Goal: Task Accomplishment & Management: Manage account settings

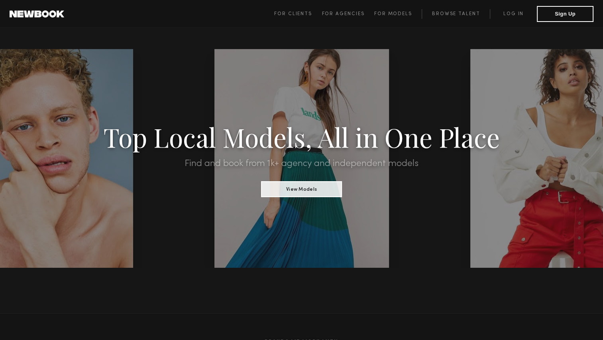
drag, startPoint x: 552, startPoint y: 11, endPoint x: 412, endPoint y: 42, distance: 143.1
click at [551, 21] on button "Sign Up" at bounding box center [565, 14] width 57 height 16
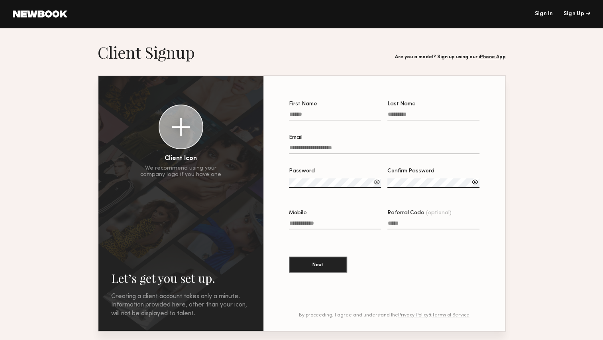
click at [327, 115] on input "First Name" at bounding box center [335, 115] width 92 height 9
type input "****"
type input "*******"
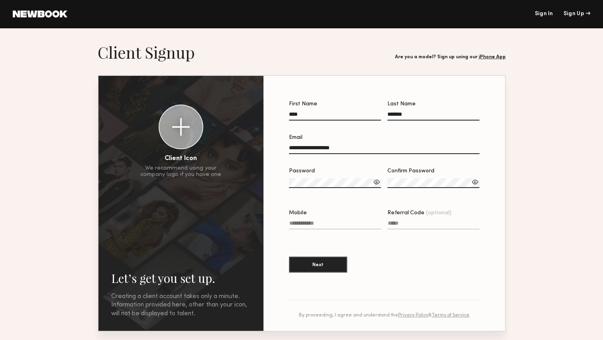
type input "**********"
click at [284, 180] on div "**********" at bounding box center [384, 203] width 217 height 229
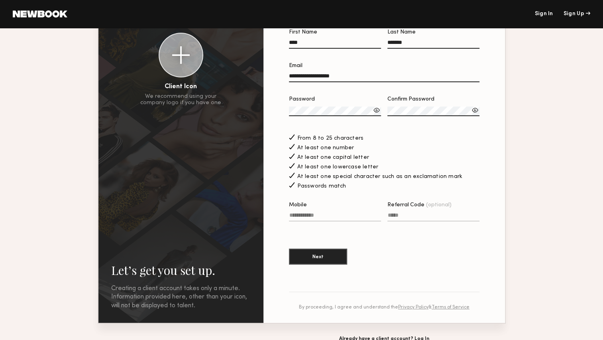
scroll to position [73, 0]
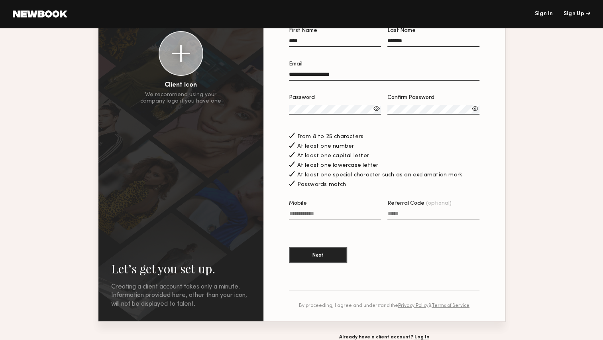
click at [338, 210] on label "Mobile" at bounding box center [335, 214] width 92 height 27
click at [338, 211] on input "Mobile" at bounding box center [335, 215] width 92 height 9
click at [334, 214] on input "Mobile" at bounding box center [335, 215] width 92 height 9
type input "**********"
click at [334, 257] on button "Next" at bounding box center [318, 254] width 58 height 16
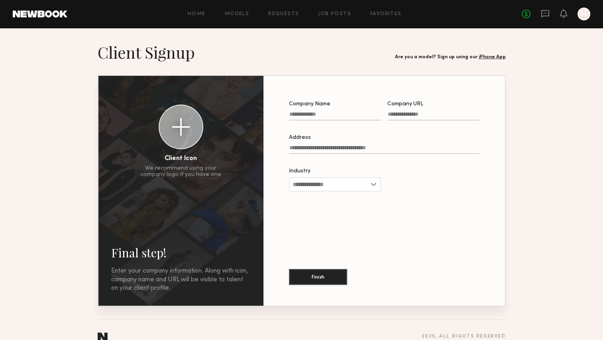
click at [335, 117] on input "Company Name" at bounding box center [335, 115] width 92 height 9
click at [491, 58] on link "iPhone App" at bounding box center [492, 57] width 27 height 5
click at [250, 18] on div "Home Models Requests Job Posts Favorites Sign Out No fees up to $5,000 H" at bounding box center [328, 14] width 523 height 13
click at [242, 14] on link "Models" at bounding box center [237, 14] width 24 height 5
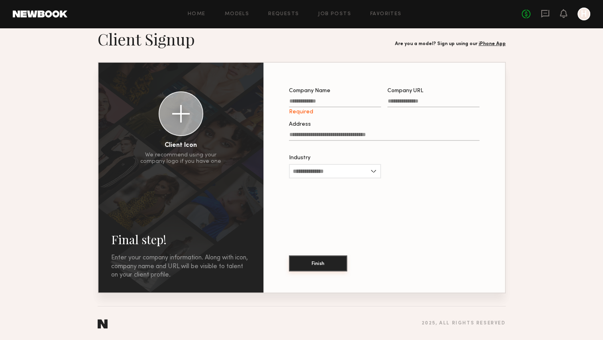
click at [338, 258] on button "Finish" at bounding box center [318, 263] width 58 height 16
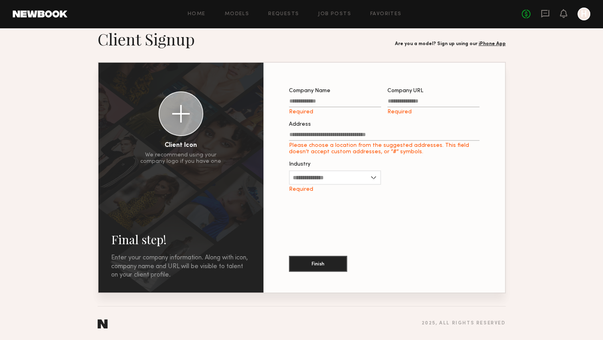
click at [590, 13] on div at bounding box center [584, 14] width 13 height 13
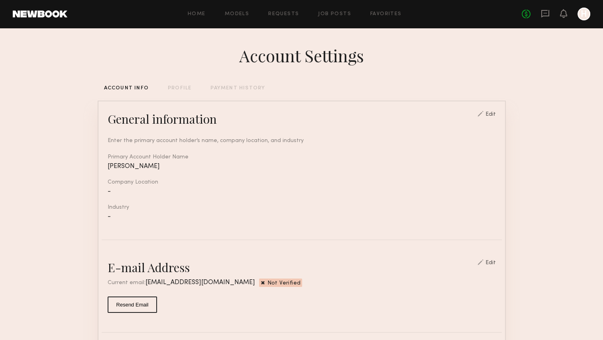
click at [246, 5] on header "Home Models Requests Job Posts Favorites Sign Out No fees up to $5,000 H" at bounding box center [301, 14] width 603 height 28
click at [60, 14] on link at bounding box center [40, 13] width 55 height 7
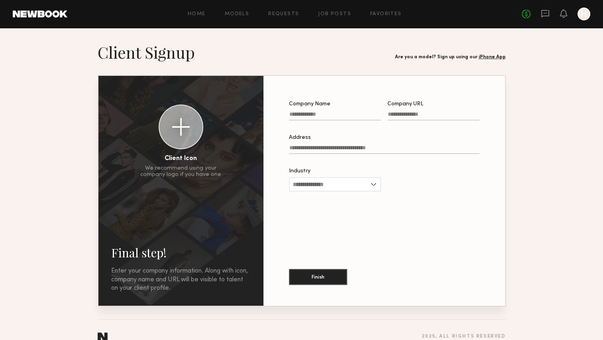
click at [586, 20] on div at bounding box center [584, 14] width 13 height 13
click at [179, 135] on div at bounding box center [181, 127] width 18 height 18
click at [325, 191] on input "Industry" at bounding box center [335, 184] width 92 height 14
click at [450, 210] on div "Company Name Company URL Address Industry Advertising Apparel Cosmetics Enterta…" at bounding box center [384, 191] width 216 height 204
click at [253, 10] on div "Home Models Requests Job Posts Favorites Sign Out No fees up to $5,000 H" at bounding box center [328, 14] width 523 height 13
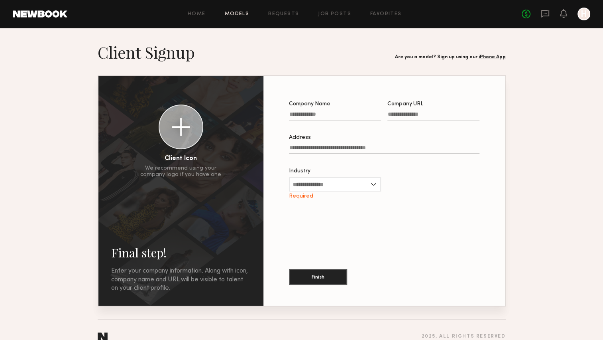
click at [244, 13] on link "Models" at bounding box center [237, 14] width 24 height 5
click at [67, 14] on div "Home Models Requests Job Posts Favorites Sign Out" at bounding box center [294, 14] width 455 height 5
click at [56, 16] on link at bounding box center [40, 13] width 55 height 7
click at [27, 15] on link at bounding box center [40, 13] width 55 height 7
click at [44, 16] on link at bounding box center [40, 13] width 55 height 7
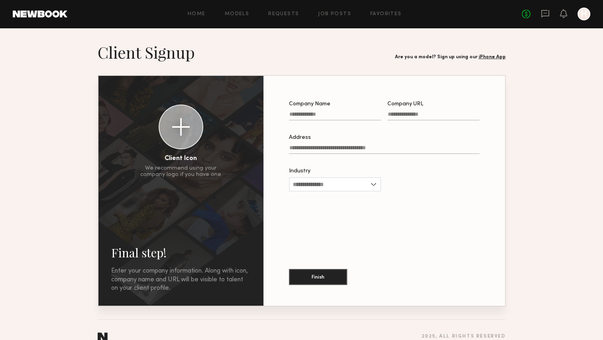
click at [590, 17] on icon "H" at bounding box center [584, 14] width 13 height 13
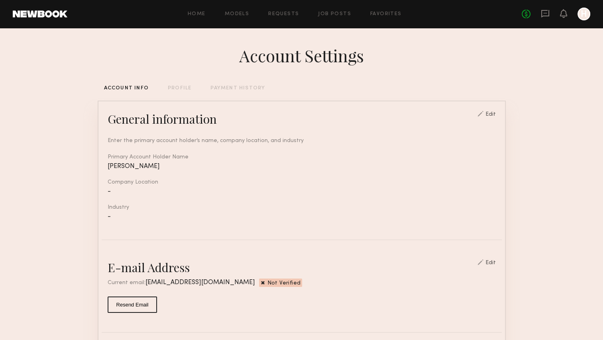
click at [183, 88] on div "PROFILE" at bounding box center [180, 88] width 24 height 5
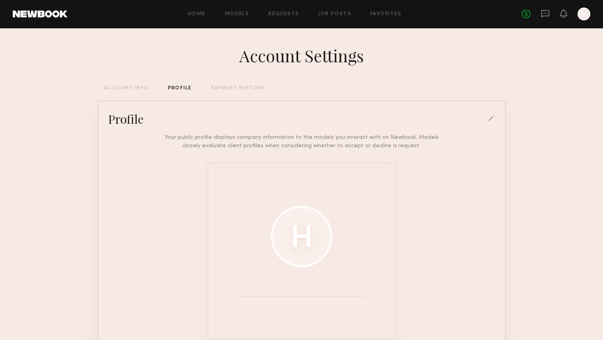
click at [224, 93] on div "Account Settings ACCOUNT INFO PROFILE PAYMENT HISTORY Profile Your public profi…" at bounding box center [302, 208] width 408 height 361
click at [215, 87] on div "PAYMENT HISTORY" at bounding box center [238, 88] width 55 height 5
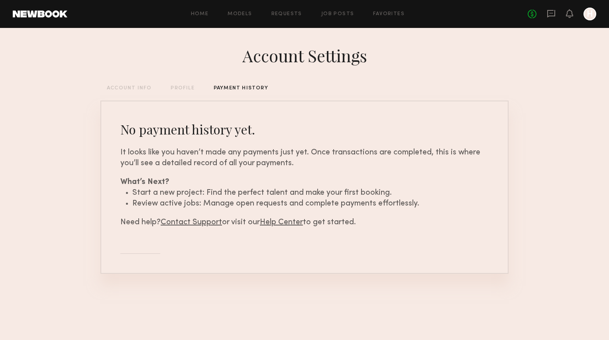
click at [171, 88] on div "PROFILE" at bounding box center [183, 88] width 24 height 5
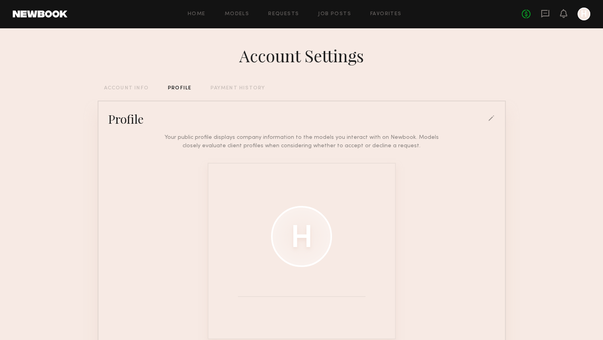
scroll to position [50, 0]
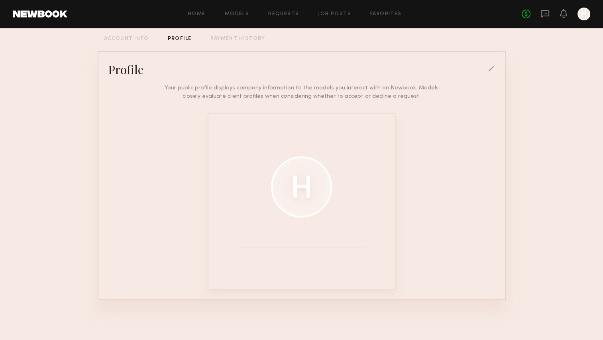
click at [135, 38] on div "ACCOUNT INFO" at bounding box center [126, 38] width 45 height 5
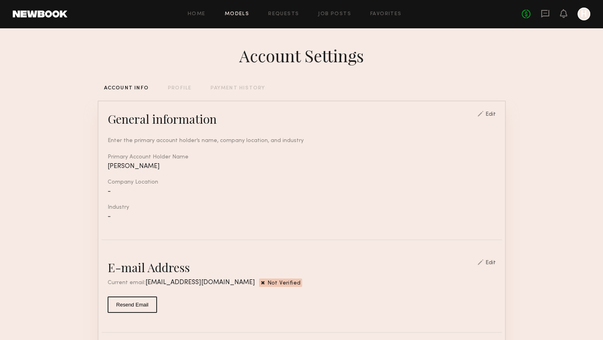
click at [238, 14] on link "Models" at bounding box center [237, 14] width 24 height 5
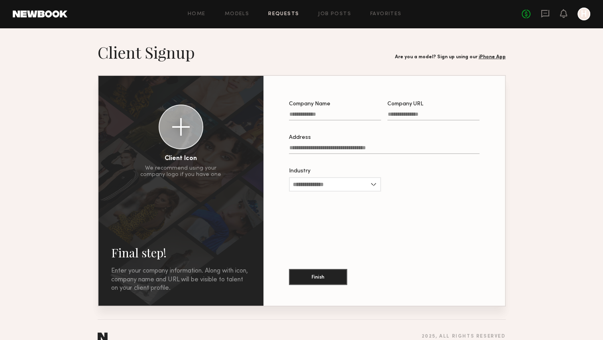
click at [293, 13] on link "Requests" at bounding box center [283, 14] width 31 height 5
click at [389, 14] on link "Favorites" at bounding box center [386, 14] width 32 height 5
click at [584, 12] on div at bounding box center [584, 14] width 13 height 13
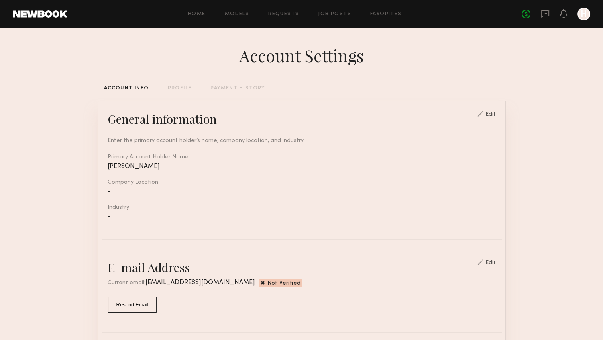
click at [594, 12] on header "Home Models Requests Job Posts Favorites Sign Out No fees up to $5,000 H" at bounding box center [301, 14] width 603 height 28
click at [591, 12] on header "Home Models Requests Job Posts Favorites Sign Out No fees up to $5,000 H" at bounding box center [301, 14] width 603 height 28
click at [589, 12] on div at bounding box center [584, 14] width 13 height 13
click at [585, 17] on div at bounding box center [584, 14] width 13 height 13
click at [581, 16] on div at bounding box center [584, 14] width 13 height 13
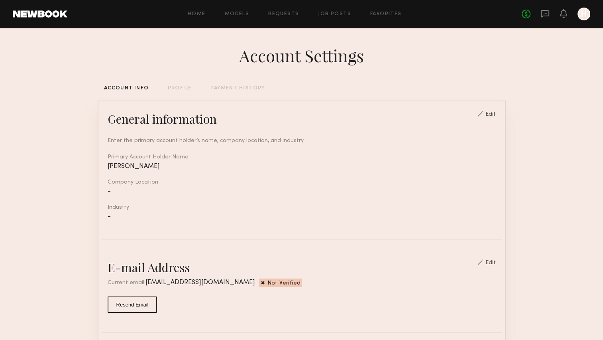
click at [582, 15] on div at bounding box center [584, 14] width 13 height 13
click at [166, 89] on div "ACCOUNT INFO PROFILE PAYMENT HISTORY" at bounding box center [302, 88] width 408 height 5
click at [175, 86] on div "PROFILE" at bounding box center [180, 88] width 24 height 5
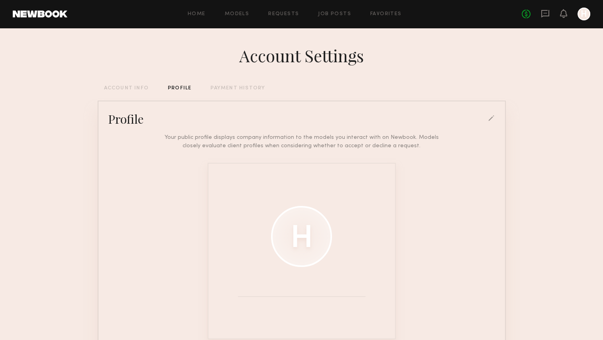
scroll to position [50, 0]
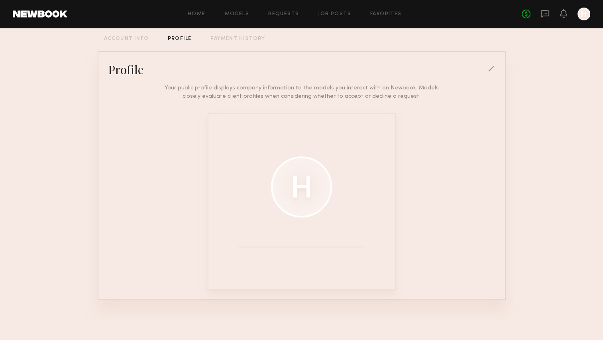
click at [309, 166] on div at bounding box center [301, 186] width 61 height 61
click at [308, 189] on div at bounding box center [301, 186] width 61 height 61
click at [483, 71] on div "Profile" at bounding box center [302, 69] width 400 height 16
click at [494, 68] on div at bounding box center [492, 69] width 7 height 7
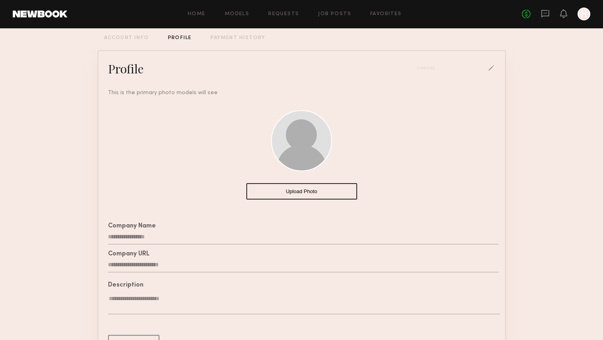
click at [304, 185] on button "Upload Photo" at bounding box center [301, 191] width 111 height 16
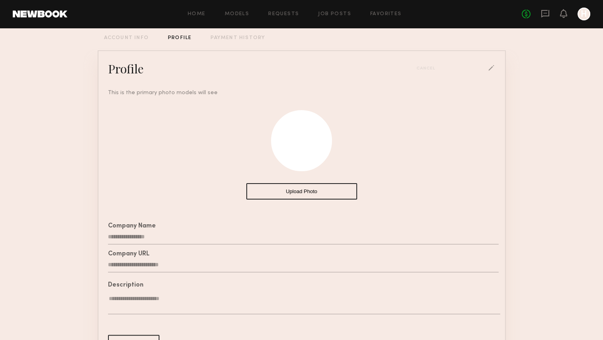
click at [306, 141] on div at bounding box center [301, 140] width 61 height 61
drag, startPoint x: 304, startPoint y: 163, endPoint x: 285, endPoint y: 244, distance: 84.0
click at [285, 244] on div "This is the primary photo models will see Upload Photo Company Name Company URL…" at bounding box center [302, 225] width 400 height 272
click at [360, 211] on div "This is the primary photo models will see Upload Photo Company Name Company URL…" at bounding box center [302, 225] width 400 height 272
click at [294, 136] on div at bounding box center [301, 140] width 61 height 61
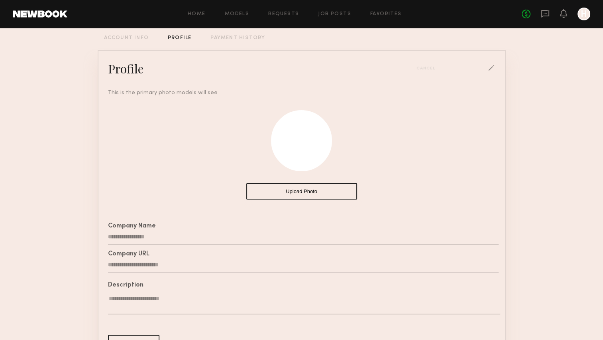
click at [294, 136] on div at bounding box center [301, 140] width 61 height 61
click at [426, 64] on div "Profile Cancel" at bounding box center [302, 69] width 400 height 16
click at [426, 68] on div "Cancel" at bounding box center [429, 68] width 24 height 5
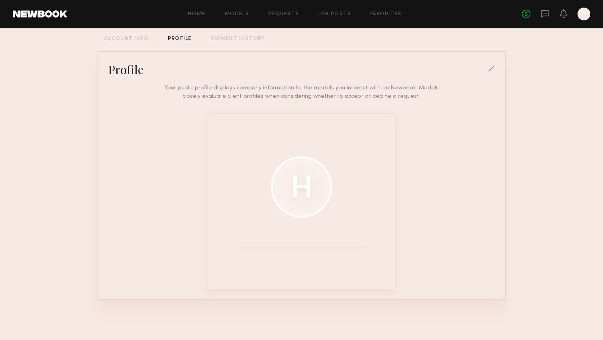
click at [426, 68] on div "Profile" at bounding box center [302, 69] width 400 height 16
click at [493, 66] on div at bounding box center [492, 69] width 7 height 7
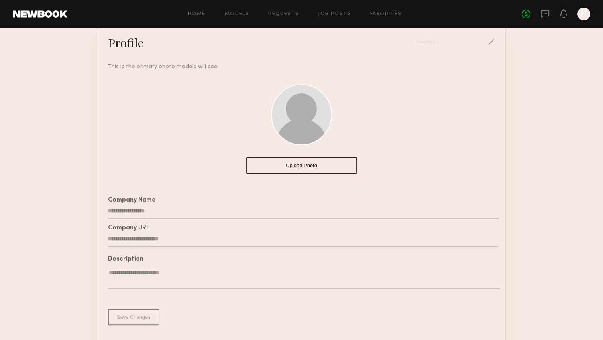
scroll to position [66, 0]
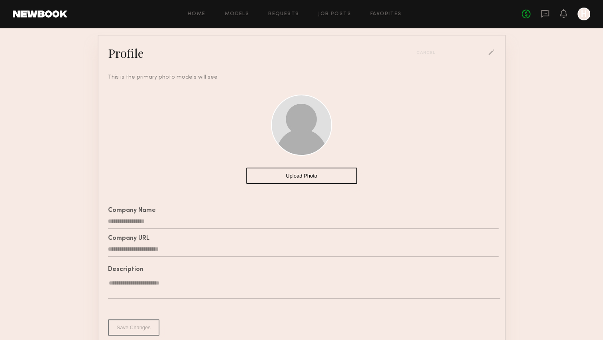
click at [583, 11] on div at bounding box center [584, 14] width 13 height 13
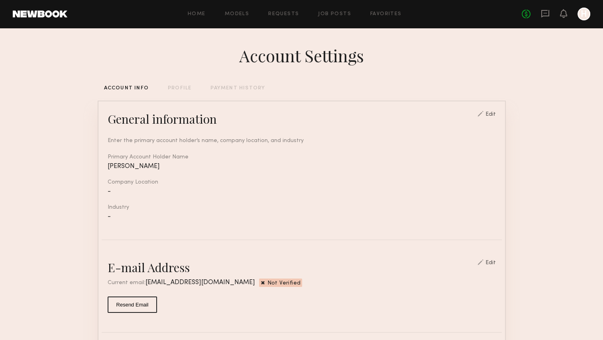
click at [583, 10] on div at bounding box center [584, 14] width 13 height 13
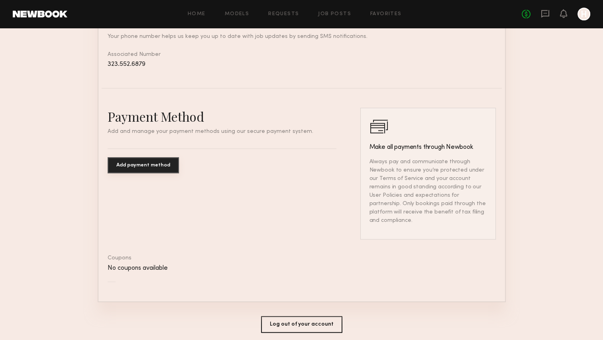
scroll to position [436, 0]
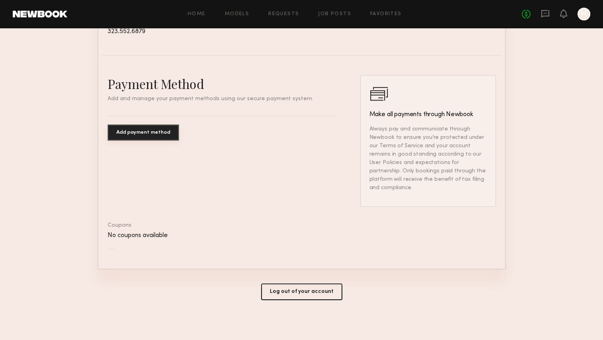
click at [296, 292] on button "Log out of your account" at bounding box center [301, 291] width 81 height 17
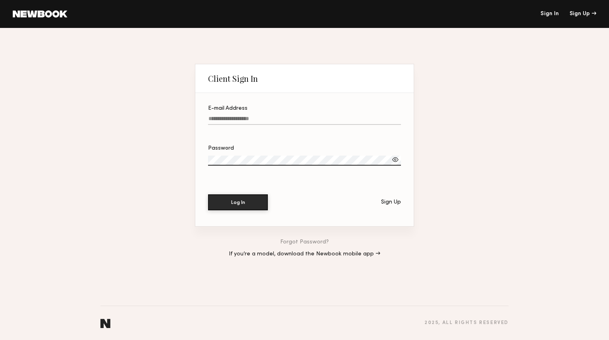
click at [53, 17] on link at bounding box center [40, 13] width 55 height 7
